Goal: Check status: Check status

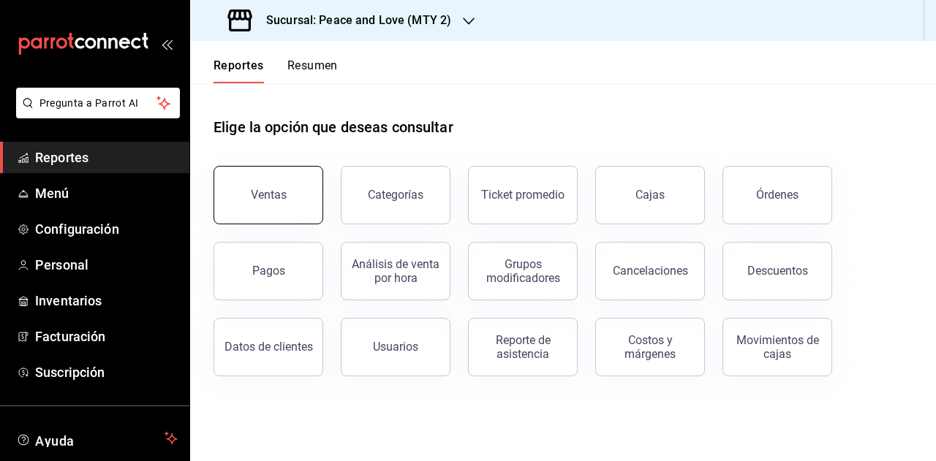
click at [276, 194] on div "Ventas" at bounding box center [269, 195] width 36 height 14
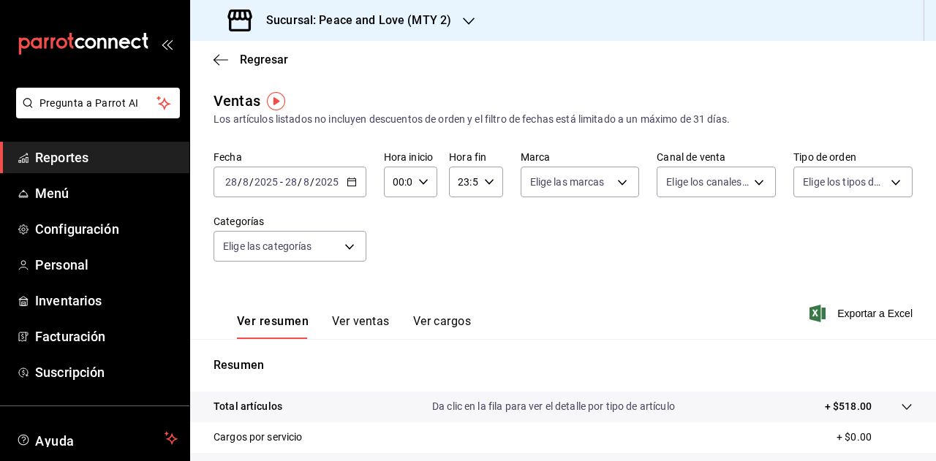
click at [468, 20] on icon "button" at bounding box center [469, 21] width 12 height 7
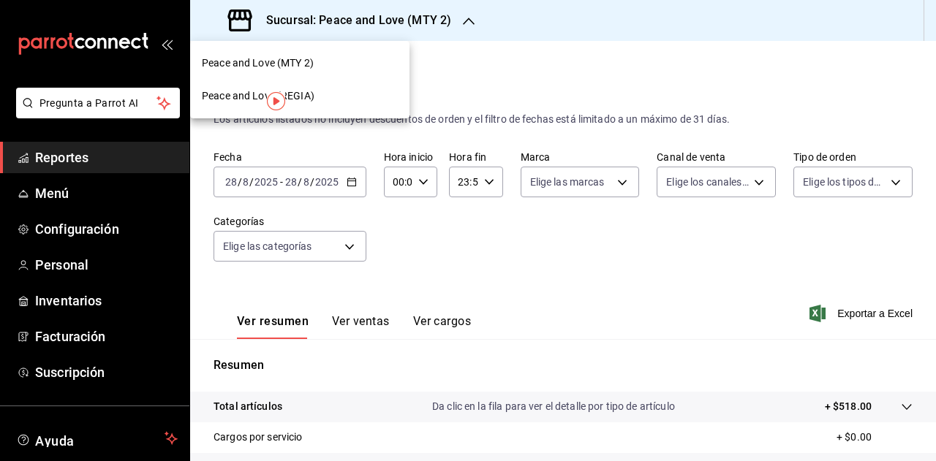
click at [254, 176] on div at bounding box center [468, 230] width 936 height 461
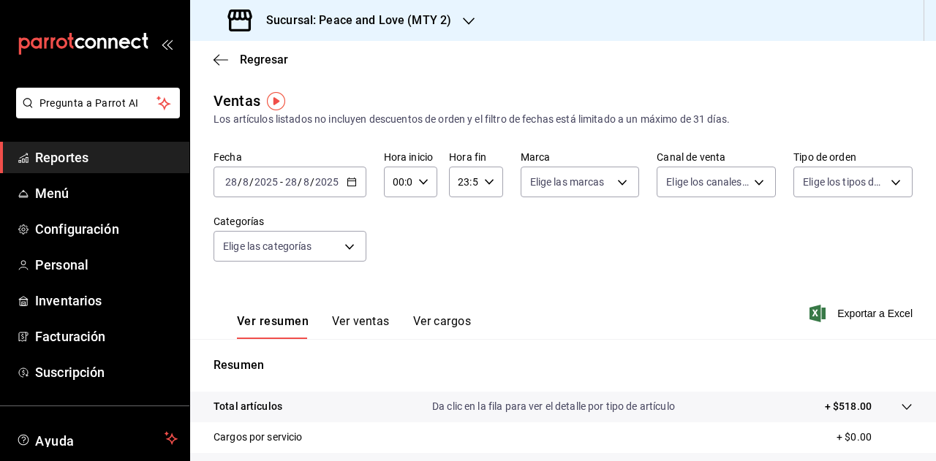
click at [258, 183] on input "2025" at bounding box center [266, 182] width 25 height 12
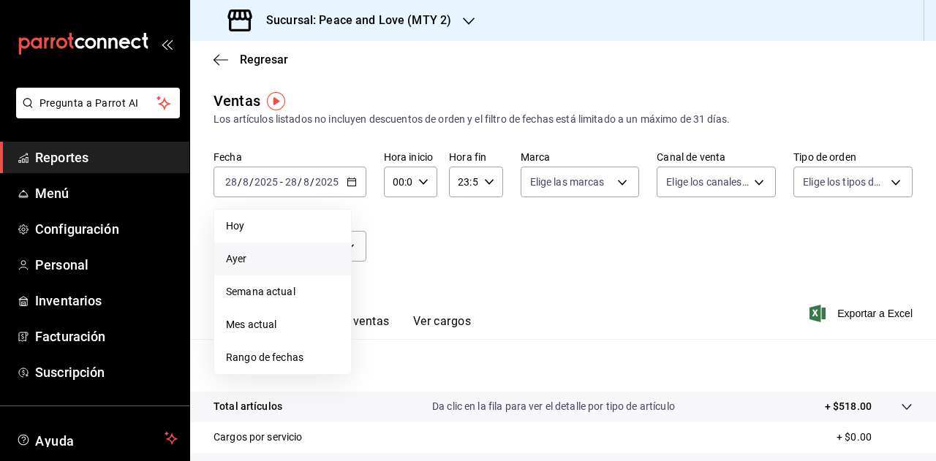
click at [250, 255] on span "Ayer" at bounding box center [282, 259] width 113 height 15
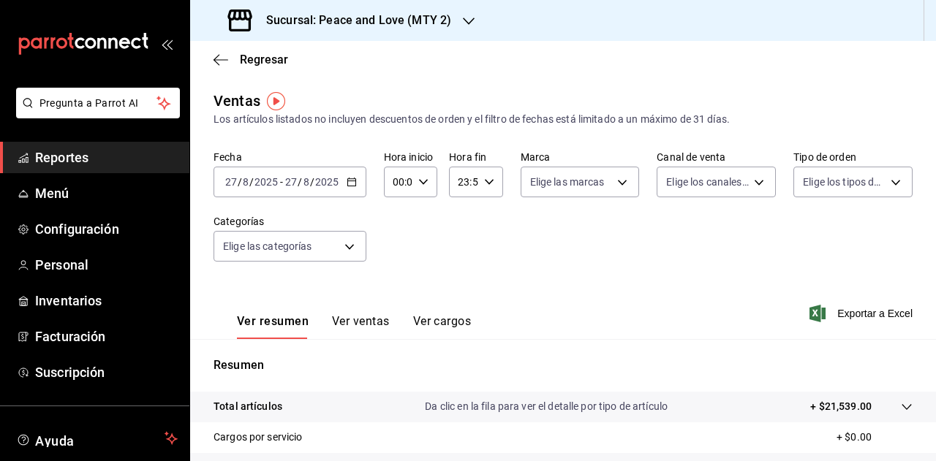
click at [405, 29] on div "Sucursal: Peace and Love (MTY 2)" at bounding box center [341, 20] width 279 height 41
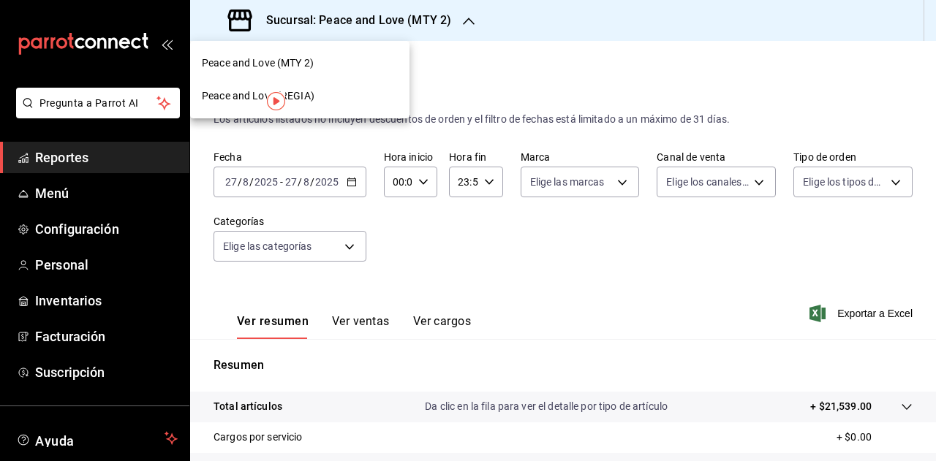
click at [361, 104] on div "Peace and Love (REGIA)" at bounding box center [299, 96] width 219 height 33
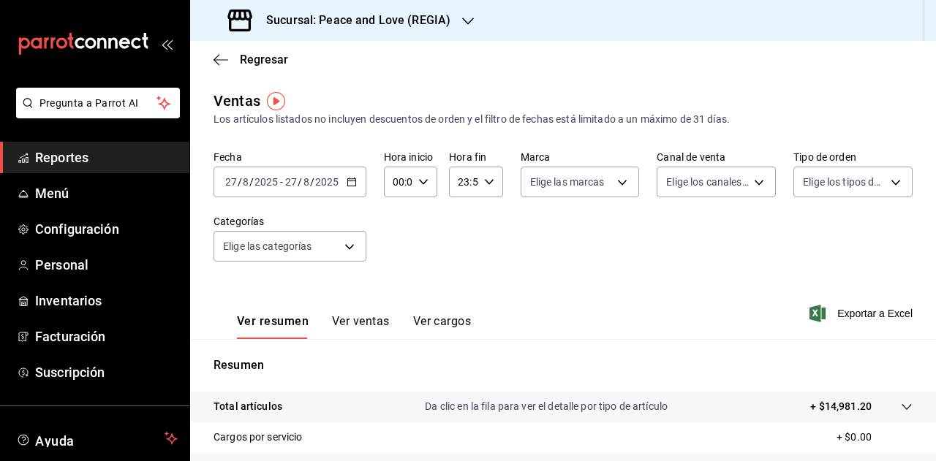
click at [332, 184] on input "2025" at bounding box center [326, 182] width 25 height 12
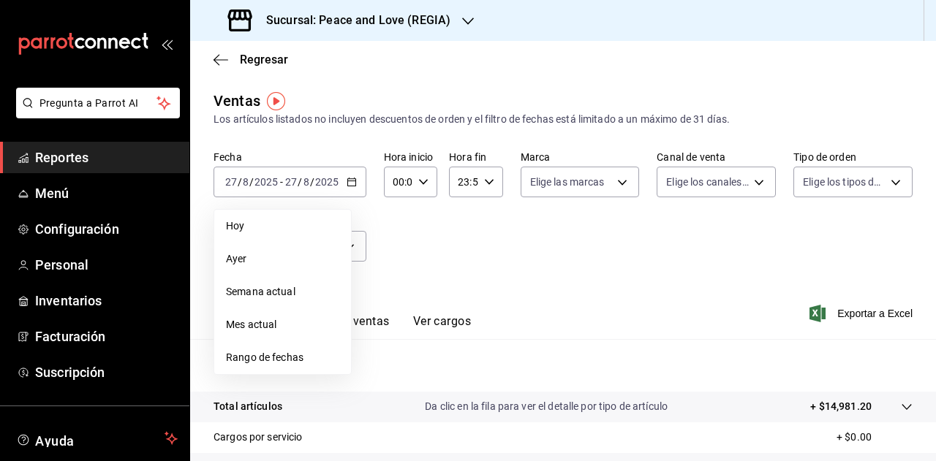
click at [267, 327] on span "Mes actual" at bounding box center [282, 324] width 113 height 15
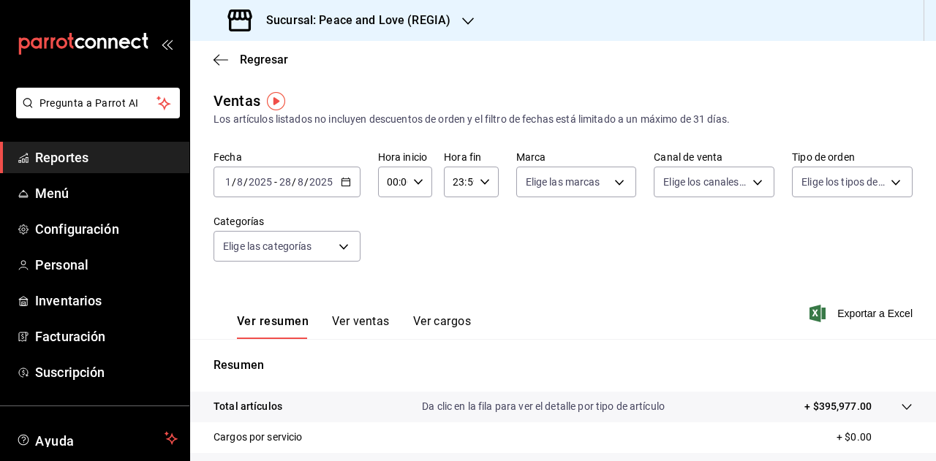
click at [444, 22] on h3 "Sucursal: Peace and Love (REGIA)" at bounding box center [352, 21] width 196 height 18
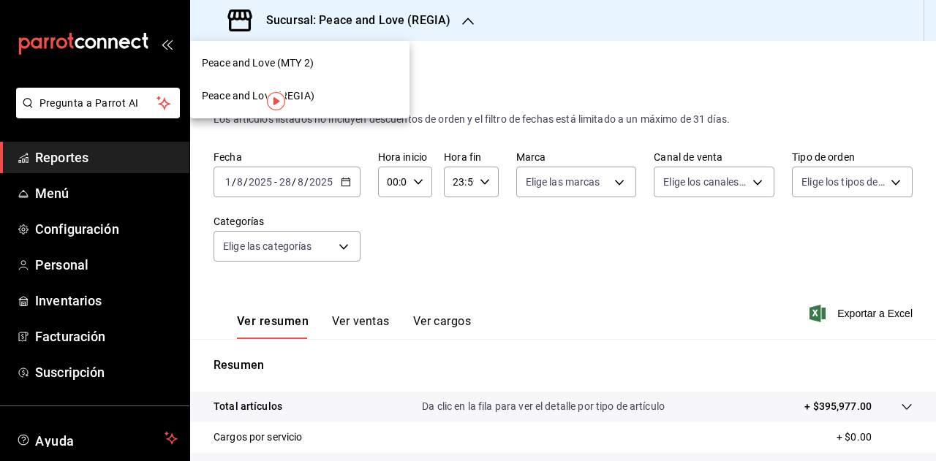
click at [325, 61] on div "Peace and Love (MTY 2)" at bounding box center [300, 63] width 196 height 15
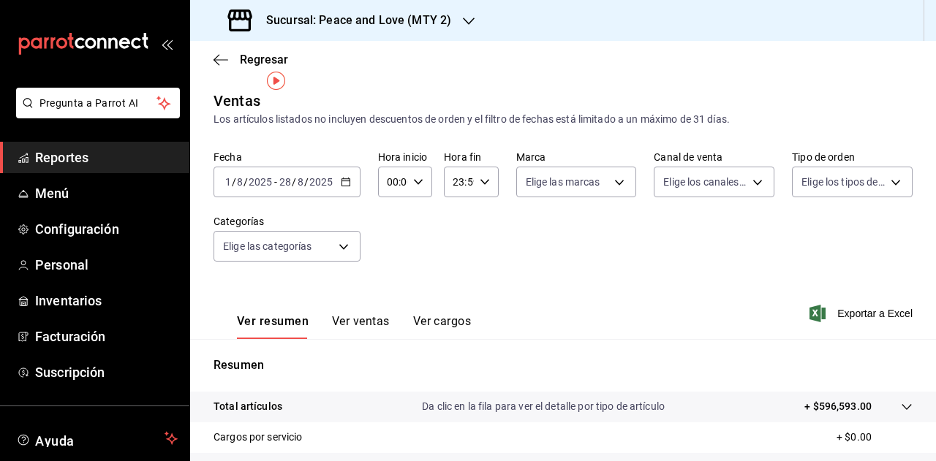
scroll to position [239, 0]
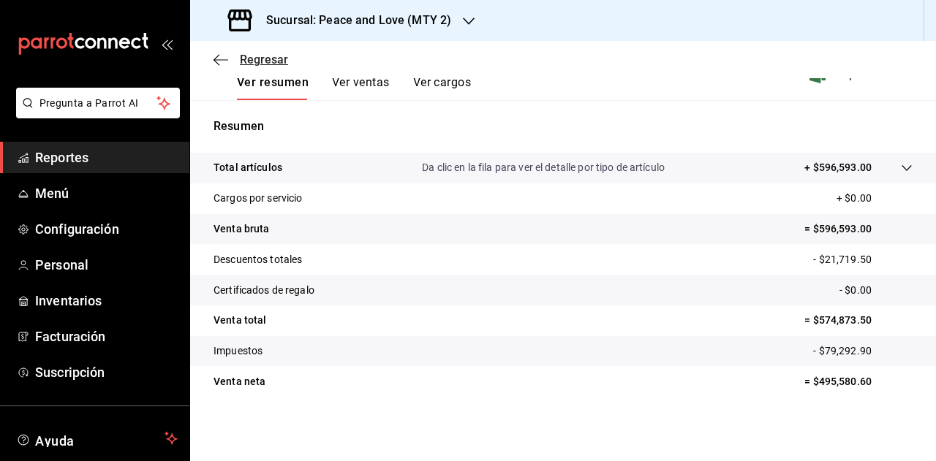
click at [217, 59] on icon "button" at bounding box center [221, 59] width 15 height 1
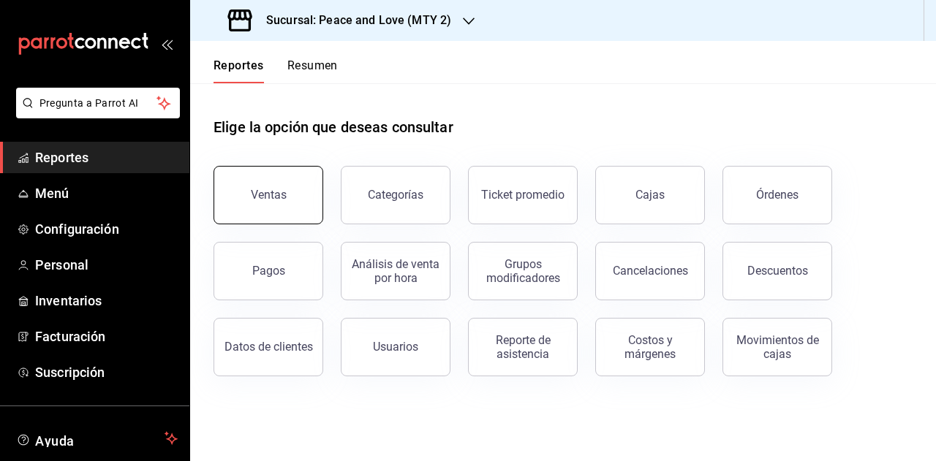
click at [258, 197] on div "Ventas" at bounding box center [269, 195] width 36 height 14
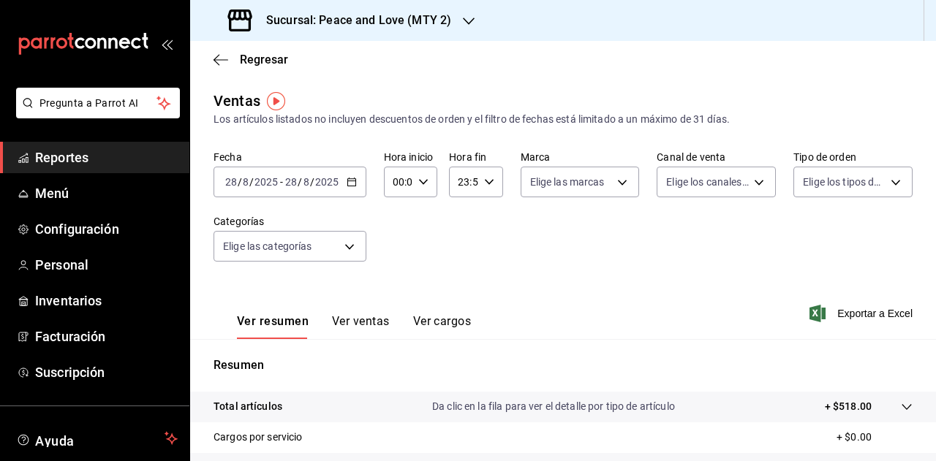
click at [456, 23] on div "Sucursal: Peace and Love (MTY 2)" at bounding box center [341, 20] width 279 height 41
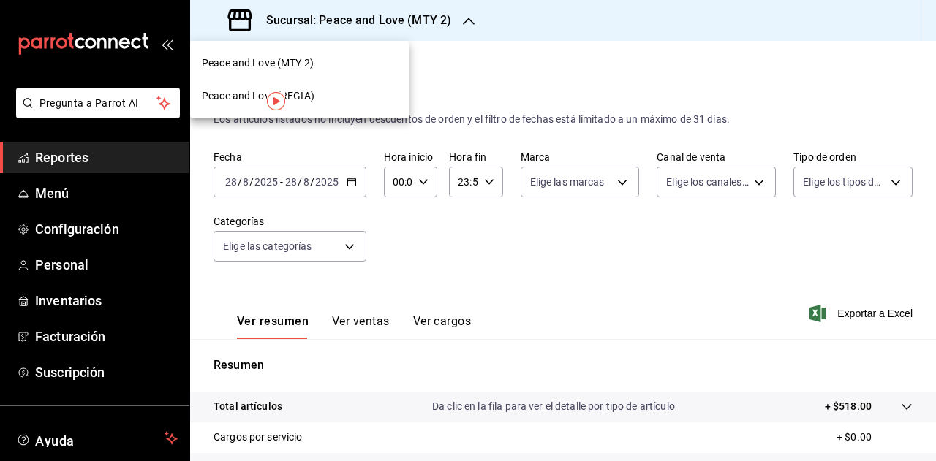
click at [299, 100] on span "Peace and Love (REGIA)" at bounding box center [258, 95] width 113 height 15
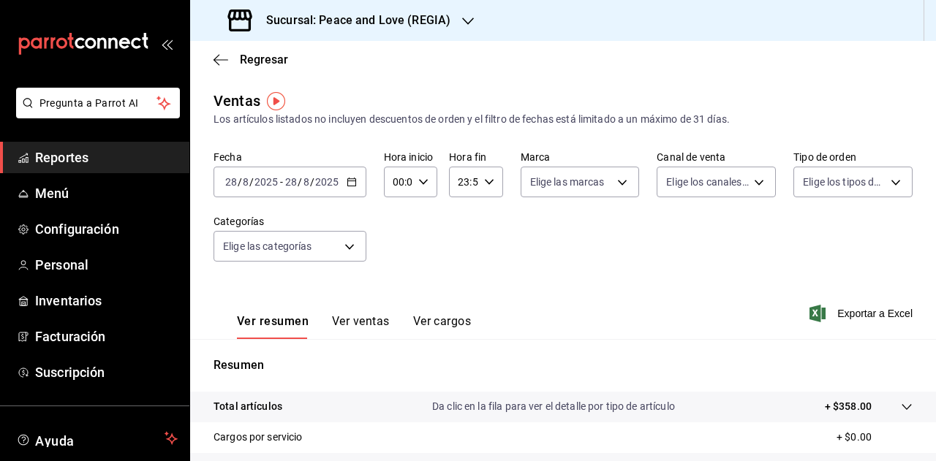
click at [427, 25] on h3 "Sucursal: Peace and Love (REGIA)" at bounding box center [352, 21] width 196 height 18
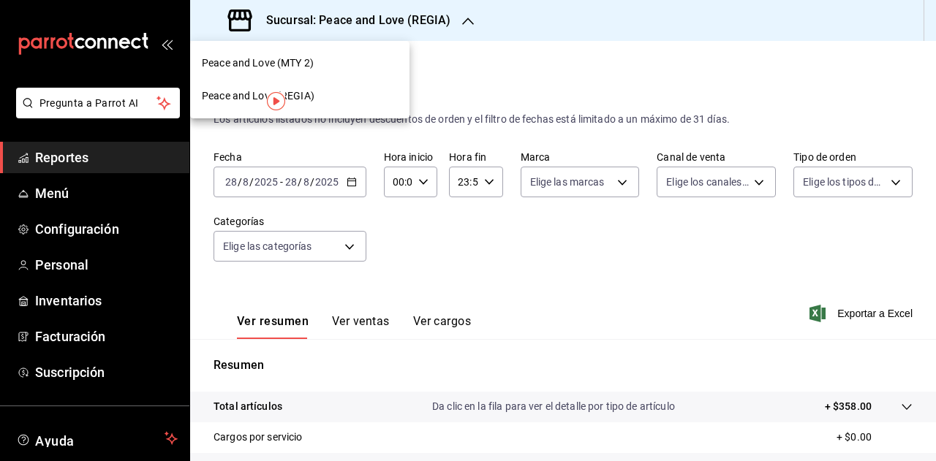
click at [364, 57] on div "Peace and Love (MTY 2)" at bounding box center [300, 63] width 196 height 15
